Goal: Task Accomplishment & Management: Manage account settings

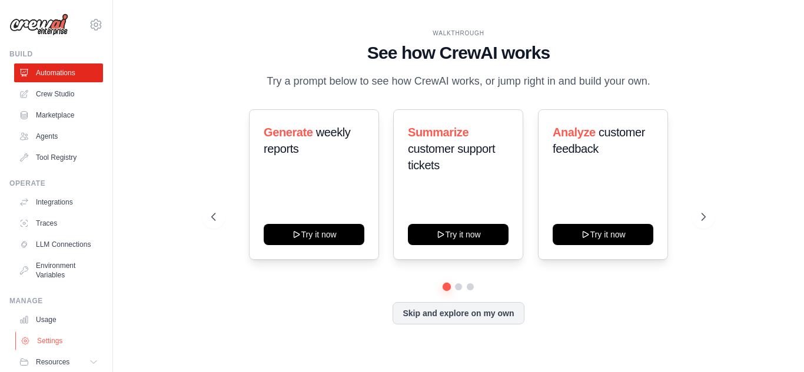
click at [56, 348] on link "Settings" at bounding box center [59, 341] width 89 height 19
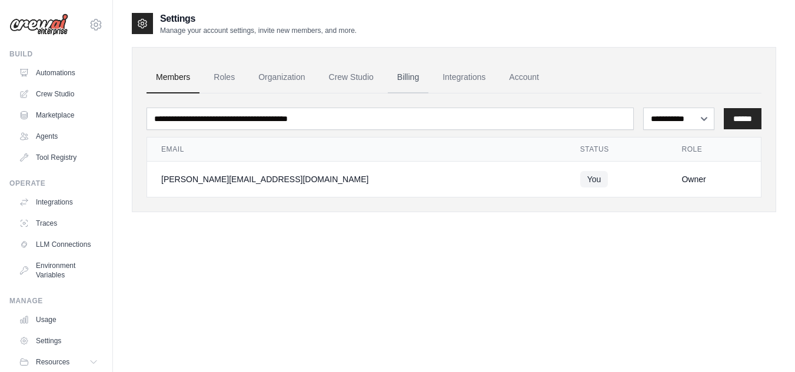
click at [415, 75] on link "Billing" at bounding box center [408, 78] width 41 height 32
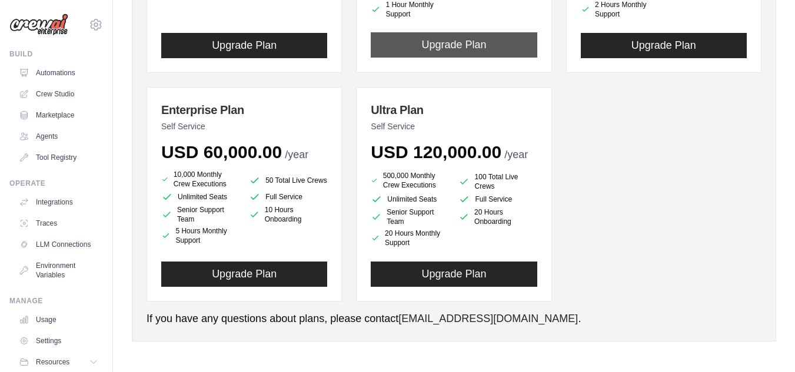
scroll to position [8, 0]
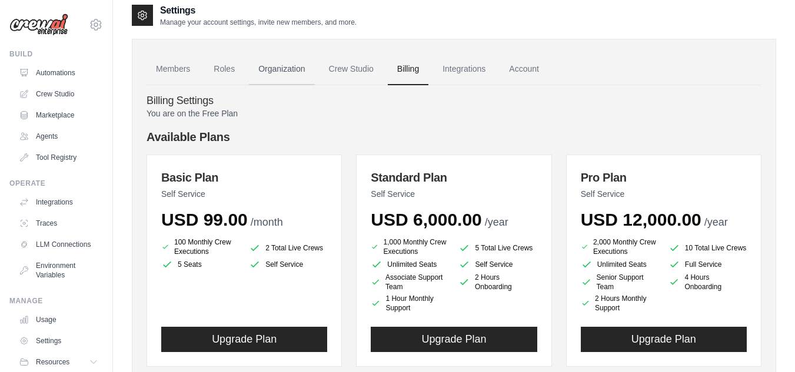
click at [296, 69] on link "Organization" at bounding box center [281, 70] width 65 height 32
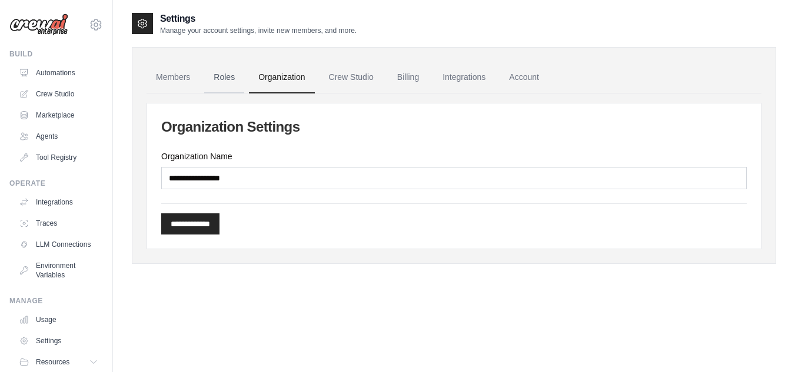
click at [229, 77] on link "Roles" at bounding box center [224, 78] width 40 height 32
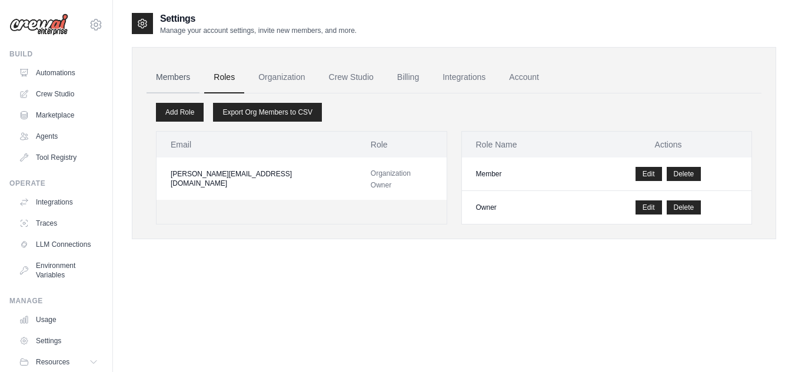
click at [158, 77] on link "Members" at bounding box center [173, 78] width 53 height 32
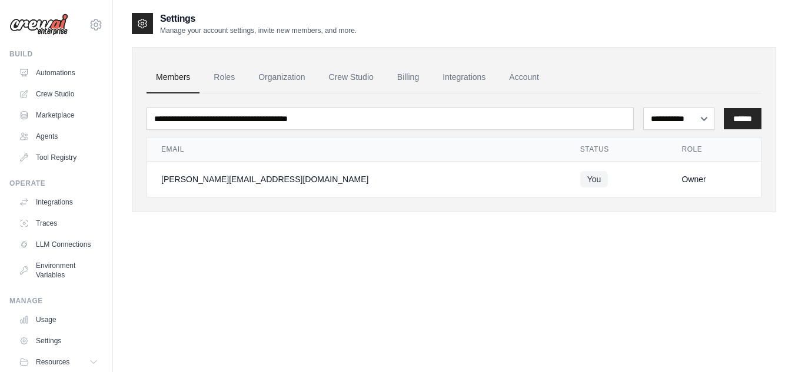
click at [343, 275] on div "**********" at bounding box center [454, 198] width 644 height 372
click at [67, 69] on link "Automations" at bounding box center [59, 73] width 89 height 19
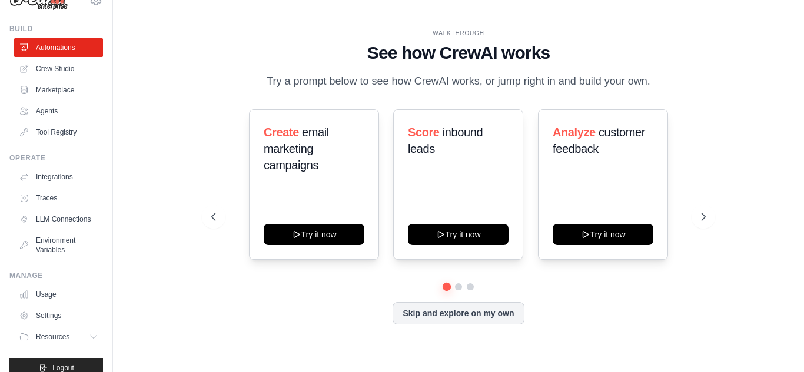
scroll to position [50, 0]
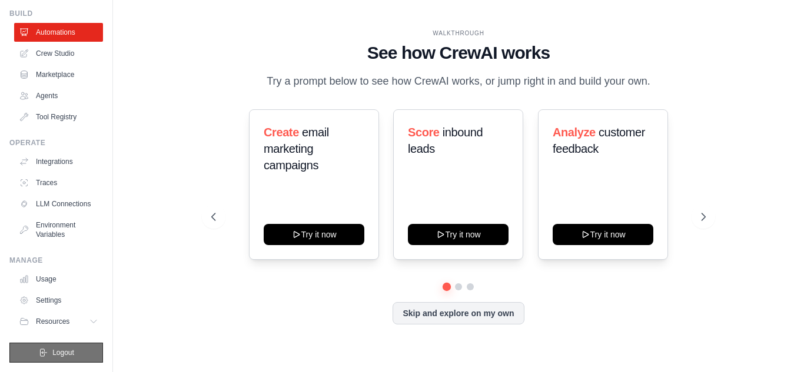
click at [67, 351] on span "Logout" at bounding box center [63, 352] width 22 height 9
